Goal: Task Accomplishment & Management: Use online tool/utility

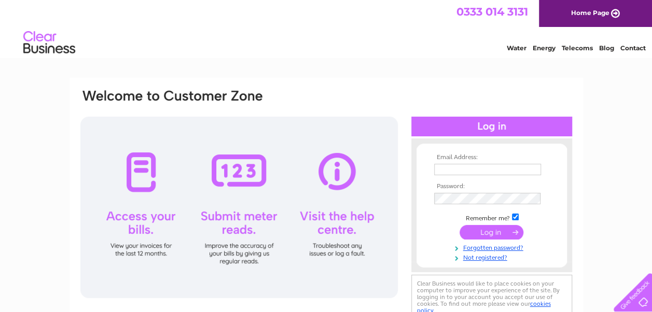
type input "emmawallace10@hotmail.co.uk"
click at [489, 234] on input "submit" at bounding box center [492, 232] width 64 height 15
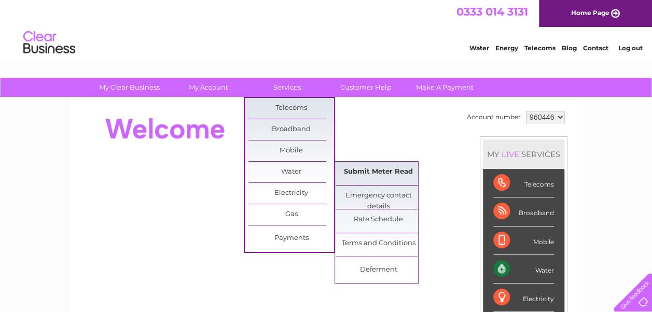
click at [382, 168] on link "Submit Meter Read" at bounding box center [379, 172] width 86 height 21
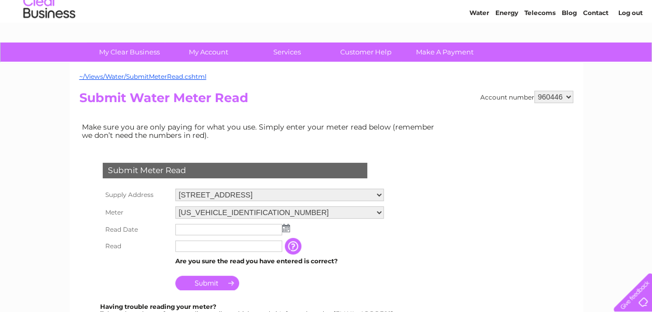
scroll to position [52, 0]
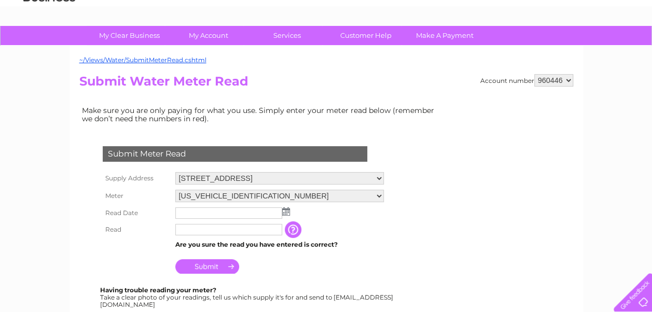
click at [285, 212] on img at bounding box center [286, 212] width 8 height 8
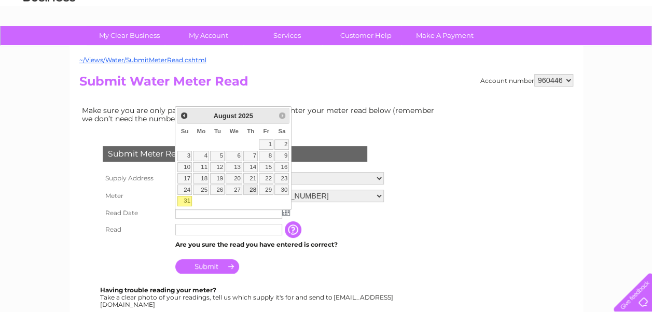
click at [253, 186] on link "28" at bounding box center [250, 190] width 15 height 10
type input "2025/08/28"
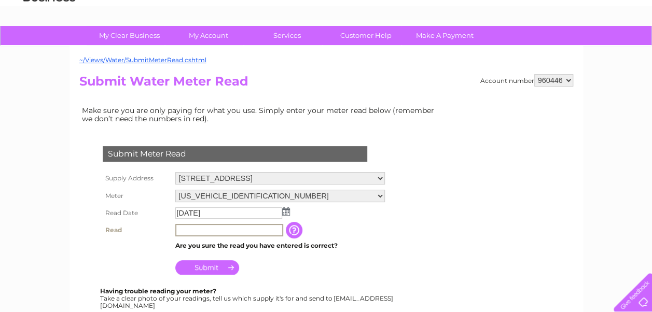
click at [187, 231] on input "text" at bounding box center [229, 230] width 108 height 12
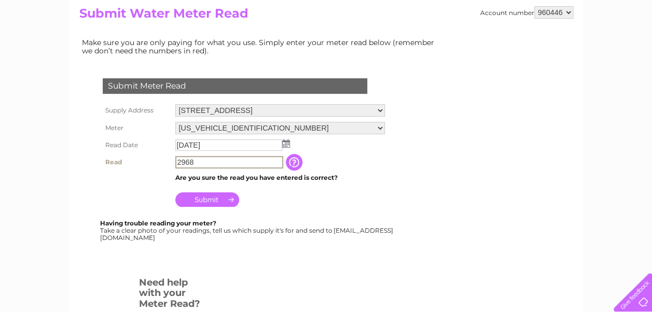
scroll to position [104, 0]
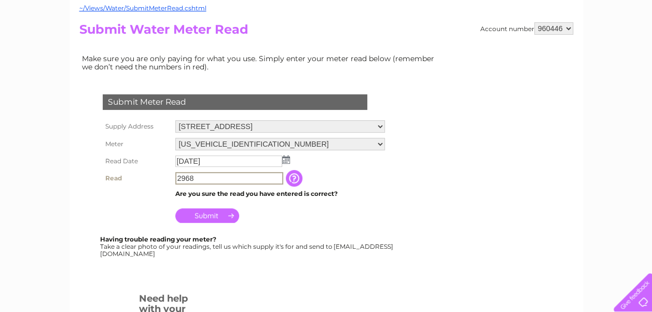
type input "2968"
click at [202, 217] on input "Submit" at bounding box center [207, 216] width 64 height 15
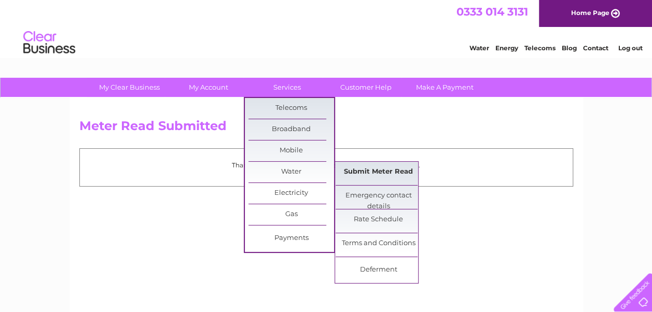
click at [374, 169] on link "Submit Meter Read" at bounding box center [379, 172] width 86 height 21
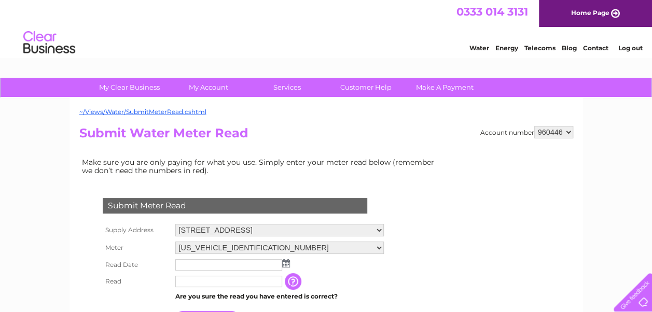
click at [632, 48] on link "Log out" at bounding box center [630, 48] width 24 height 8
